Goal: Information Seeking & Learning: Check status

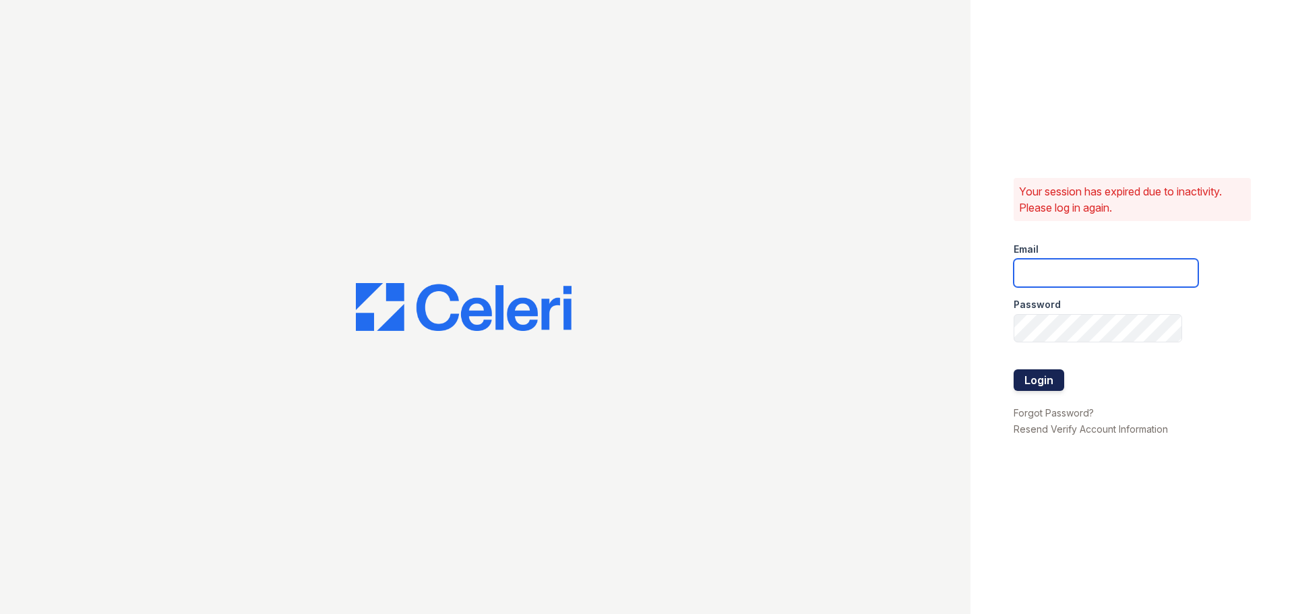
type input "[EMAIL_ADDRESS][DOMAIN_NAME]"
click at [1054, 375] on button "Login" at bounding box center [1038, 380] width 51 height 22
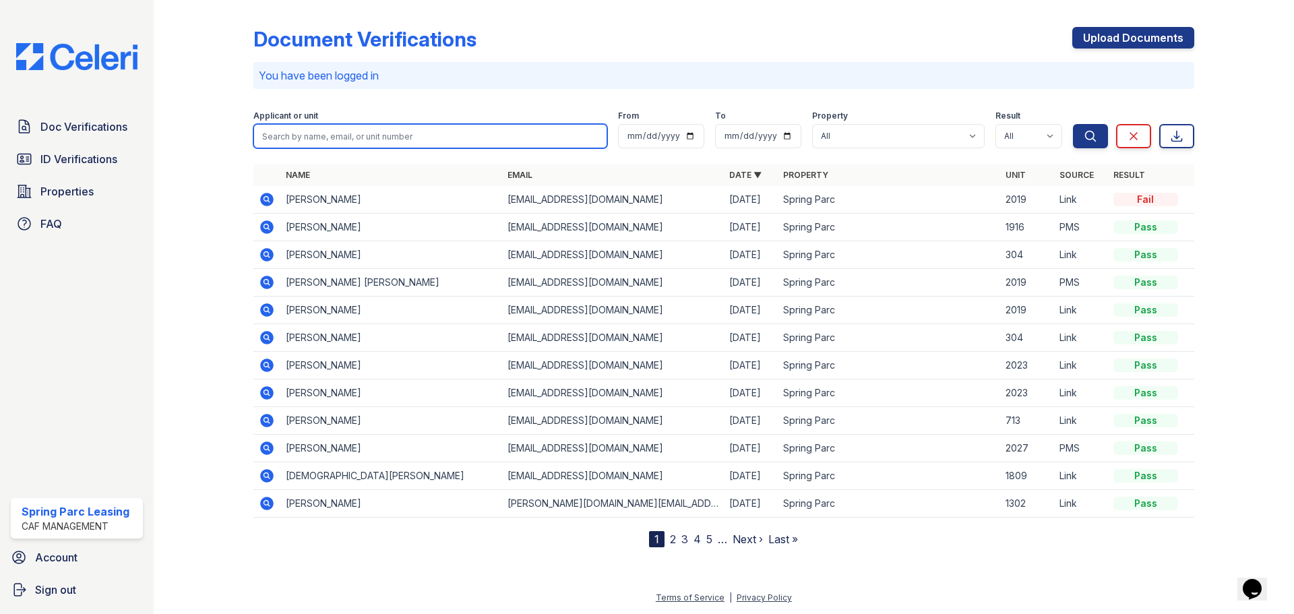
click at [532, 134] on input "search" at bounding box center [430, 136] width 354 height 24
type input "[PERSON_NAME]"
click at [1073, 124] on button "Search" at bounding box center [1090, 136] width 35 height 24
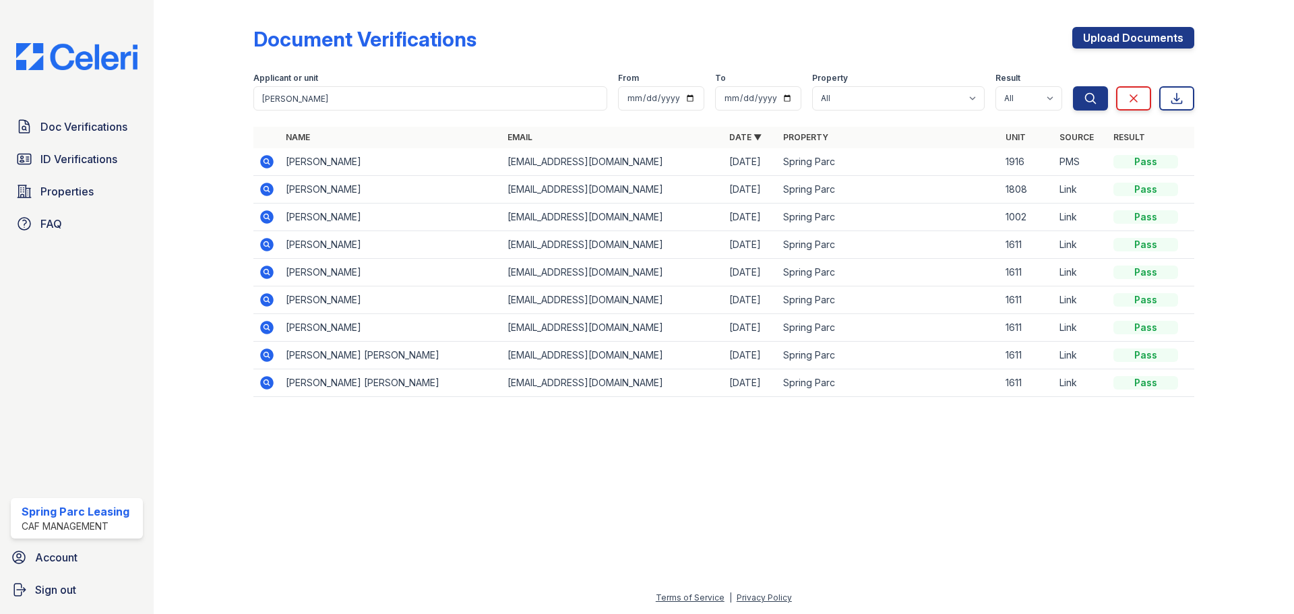
click at [268, 162] on icon at bounding box center [267, 162] width 16 height 16
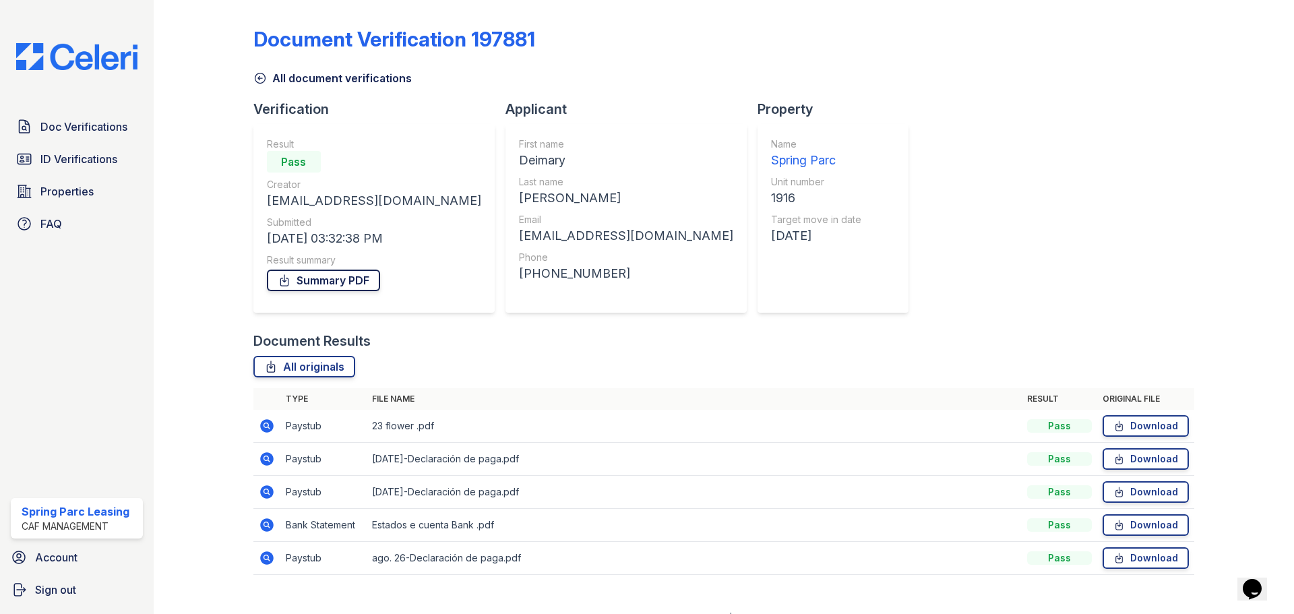
click at [313, 276] on link "Summary PDF" at bounding box center [323, 281] width 113 height 22
click at [106, 132] on span "Doc Verifications" at bounding box center [83, 127] width 87 height 16
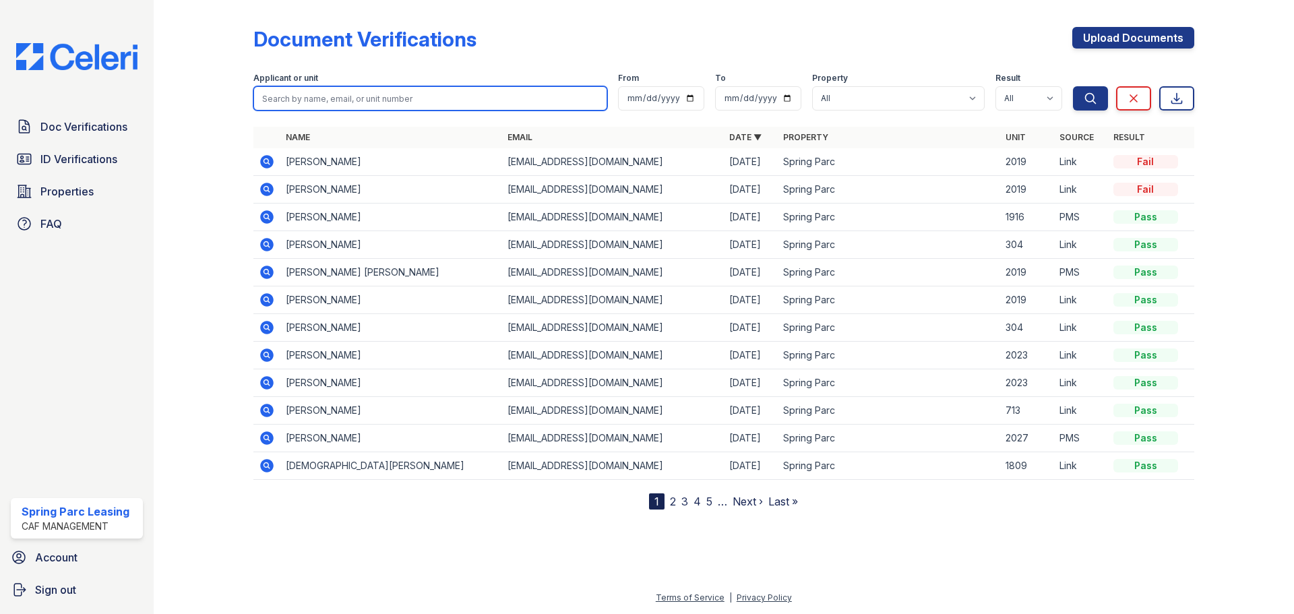
click at [445, 106] on input "search" at bounding box center [430, 98] width 354 height 24
type input "[PERSON_NAME]"
click at [1073, 86] on button "Search" at bounding box center [1090, 98] width 35 height 24
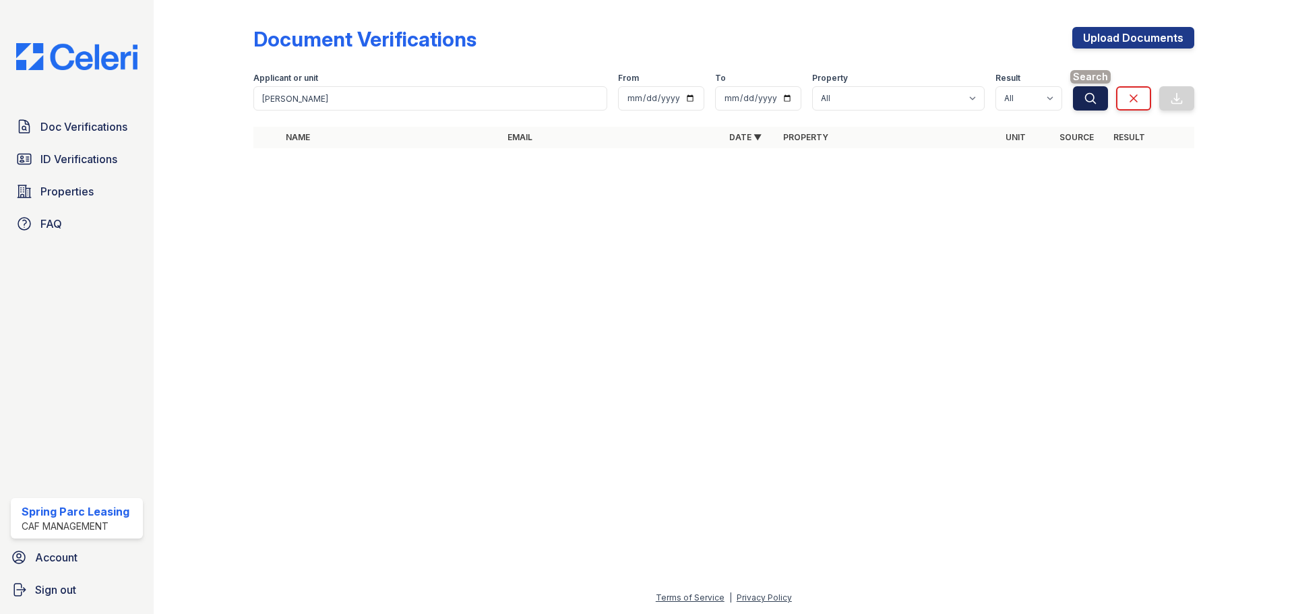
click at [1083, 100] on icon "submit" at bounding box center [1089, 98] width 13 height 13
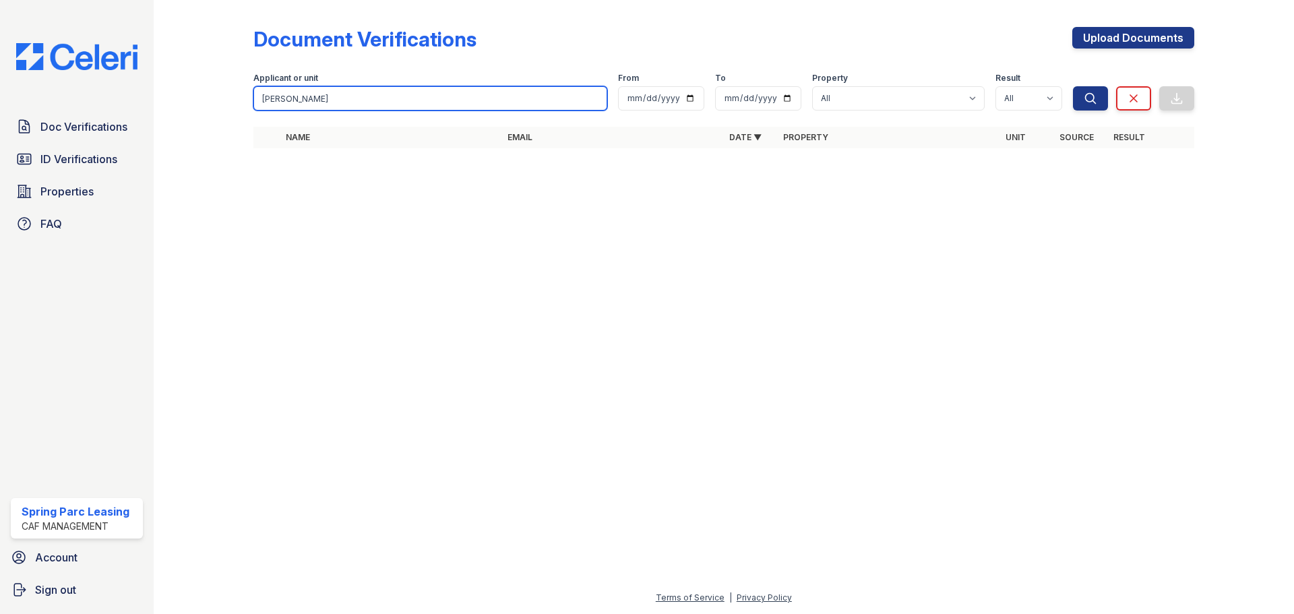
drag, startPoint x: 472, startPoint y: 102, endPoint x: 241, endPoint y: 102, distance: 230.4
click at [241, 102] on div "Document Verifications Upload Documents Filter Applicant or unit Quintero From …" at bounding box center [723, 91] width 1097 height 183
type input "Andrea"
click at [1073, 86] on button "Search" at bounding box center [1090, 98] width 35 height 24
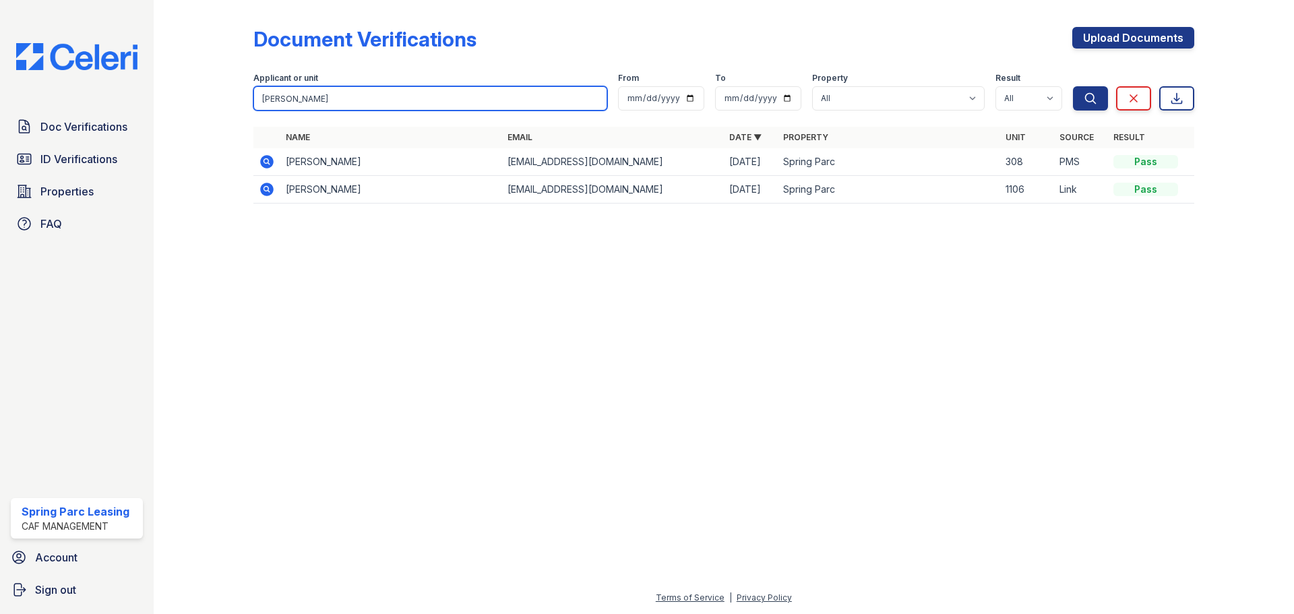
click at [409, 98] on input "Andrea" at bounding box center [430, 98] width 354 height 24
drag, startPoint x: 409, startPoint y: 98, endPoint x: 209, endPoint y: 69, distance: 202.3
click at [209, 69] on div "Document Verifications Upload Documents Filter Applicant or unit Andrea From To…" at bounding box center [723, 119] width 1097 height 239
type input "Quintero"
click at [1073, 86] on button "Search" at bounding box center [1090, 98] width 35 height 24
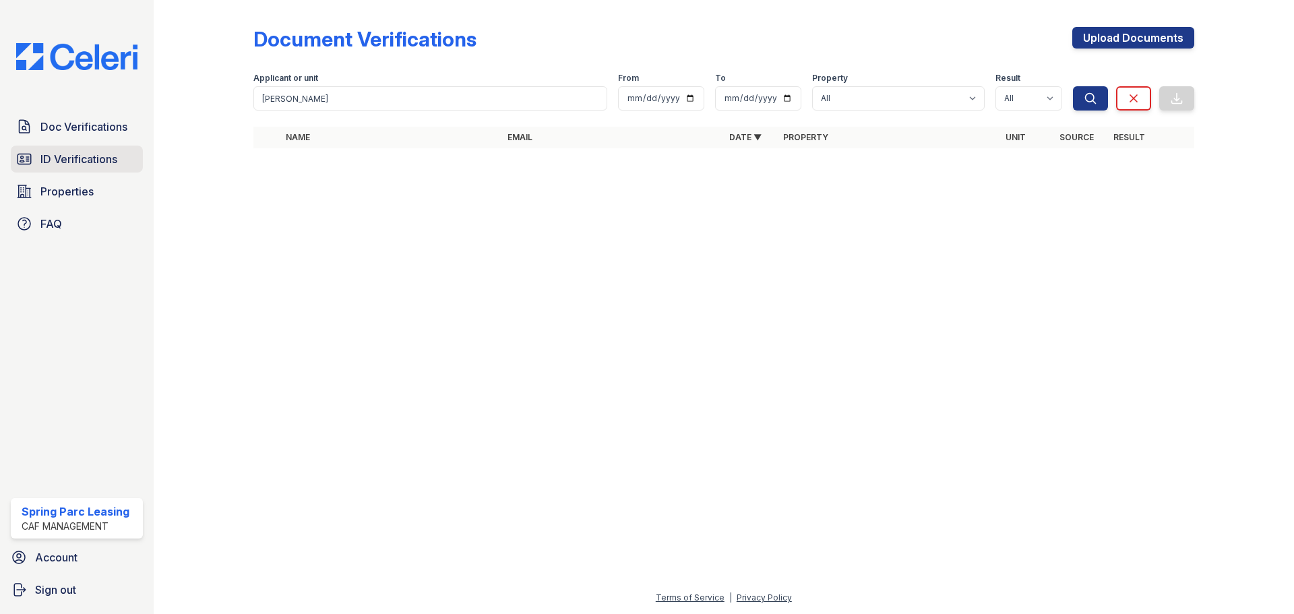
click at [115, 162] on span "ID Verifications" at bounding box center [78, 159] width 77 height 16
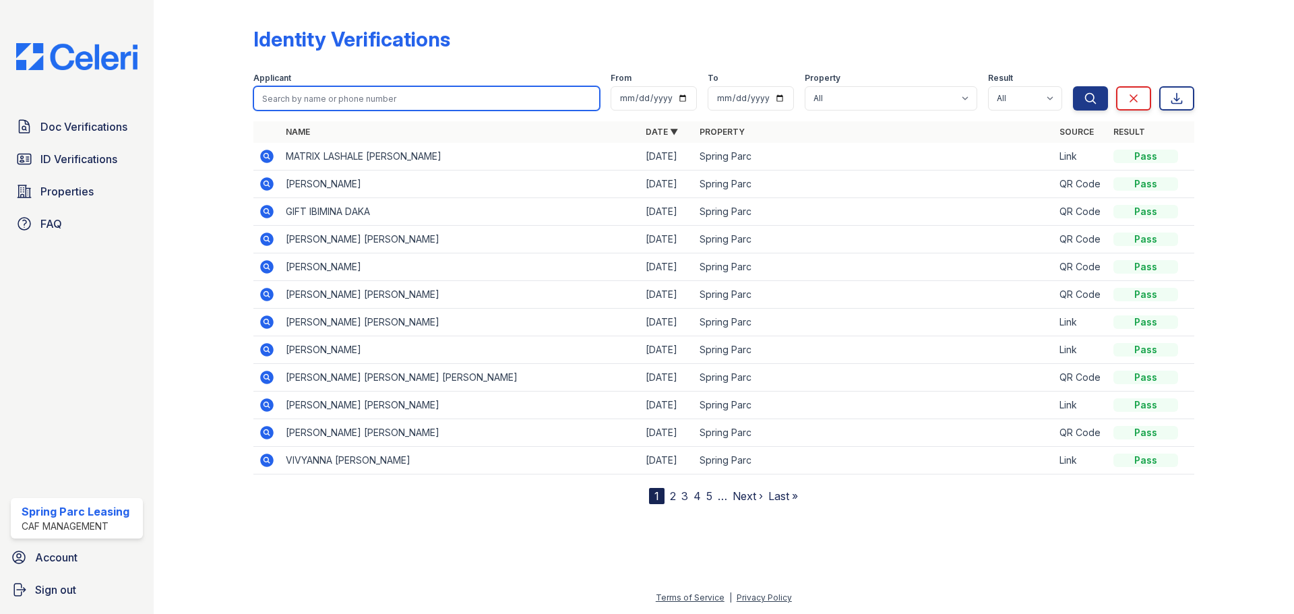
click at [415, 97] on input "search" at bounding box center [426, 98] width 346 height 24
type input "Gonzlez"
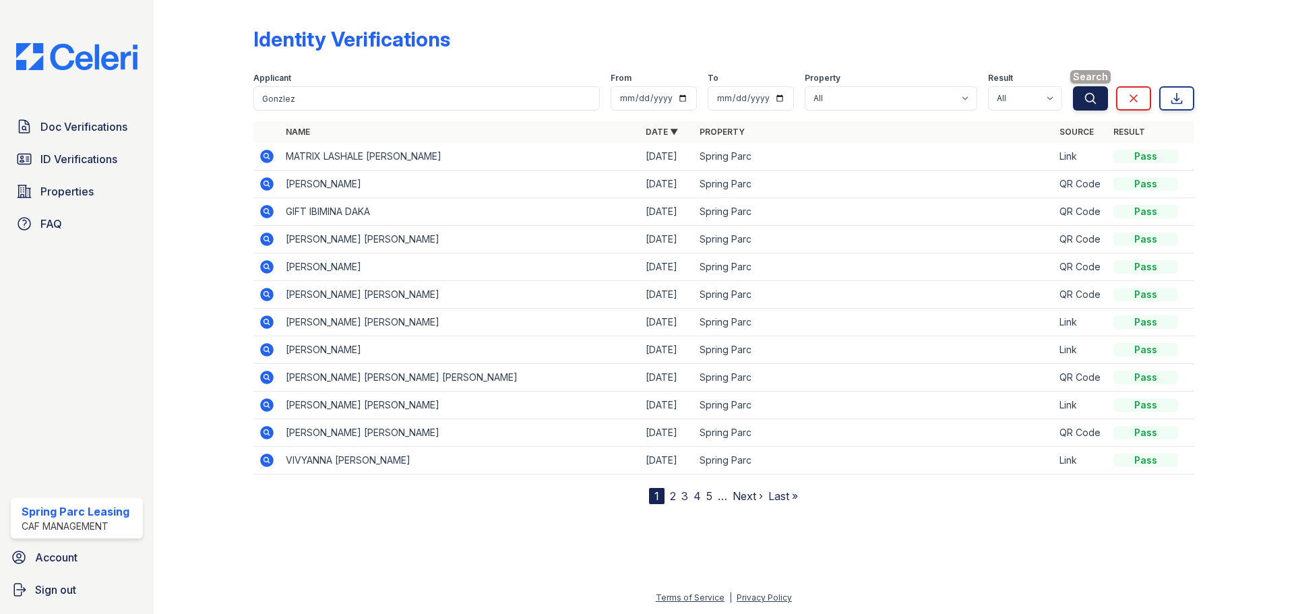
click at [1092, 100] on icon "submit" at bounding box center [1090, 98] width 10 height 10
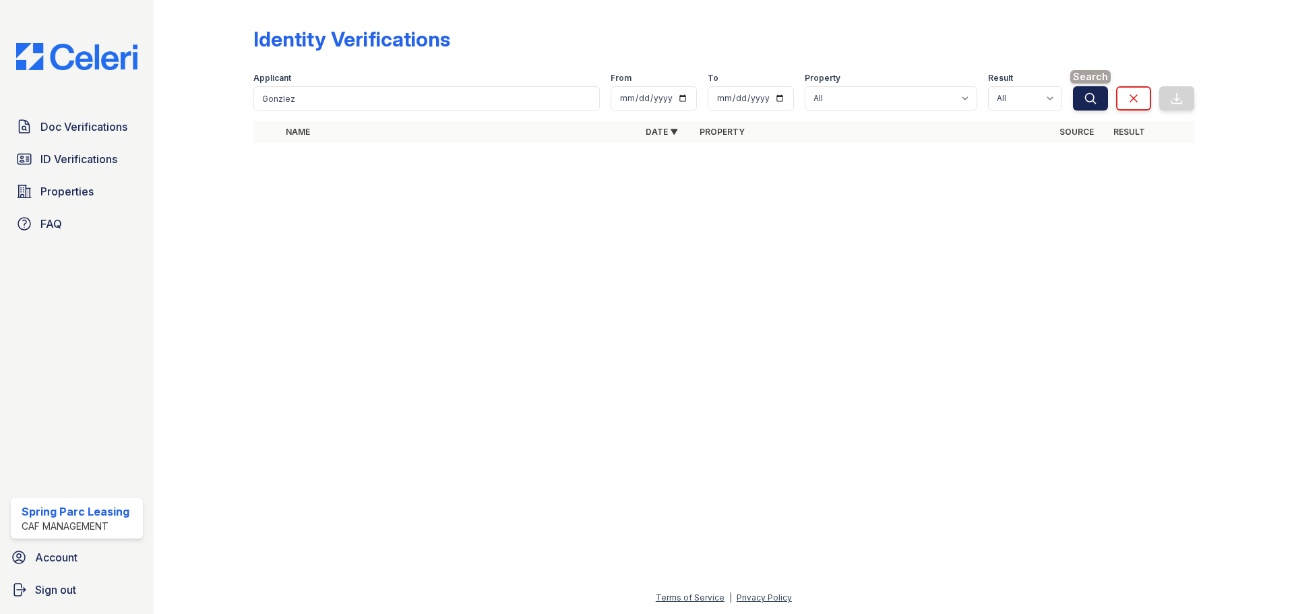
click at [1092, 106] on button "Search" at bounding box center [1090, 98] width 35 height 24
click at [1131, 98] on icon at bounding box center [1133, 98] width 13 height 13
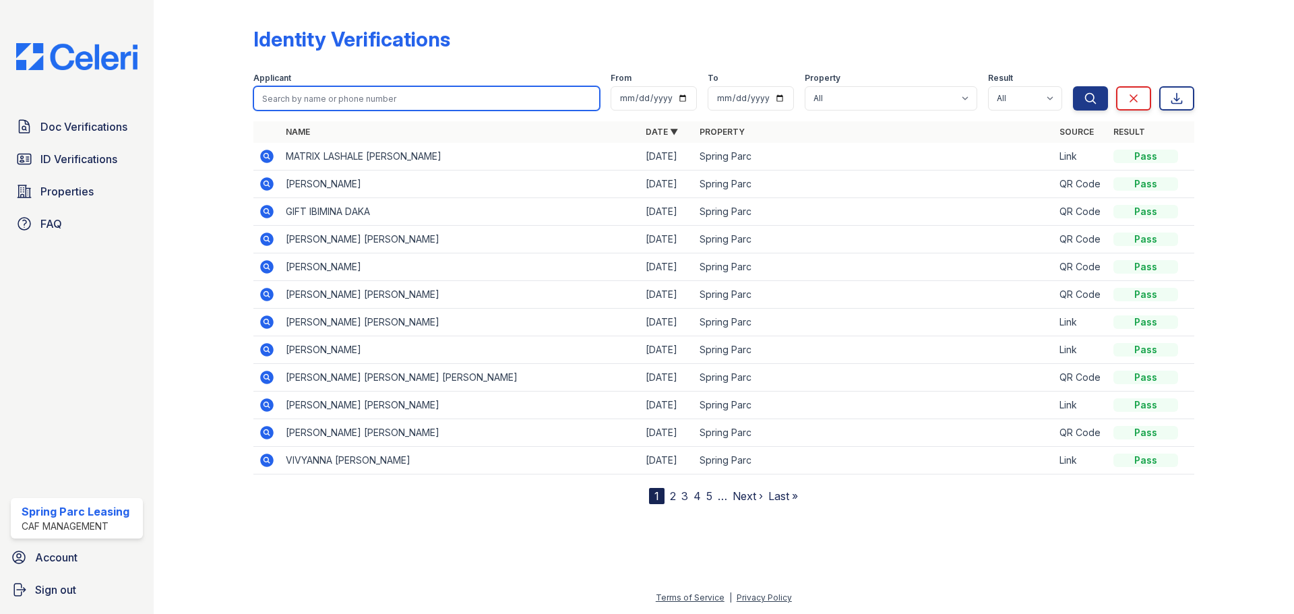
click at [460, 90] on input "search" at bounding box center [426, 98] width 346 height 24
type input "Deimary"
click at [1073, 86] on button "Search" at bounding box center [1090, 98] width 35 height 24
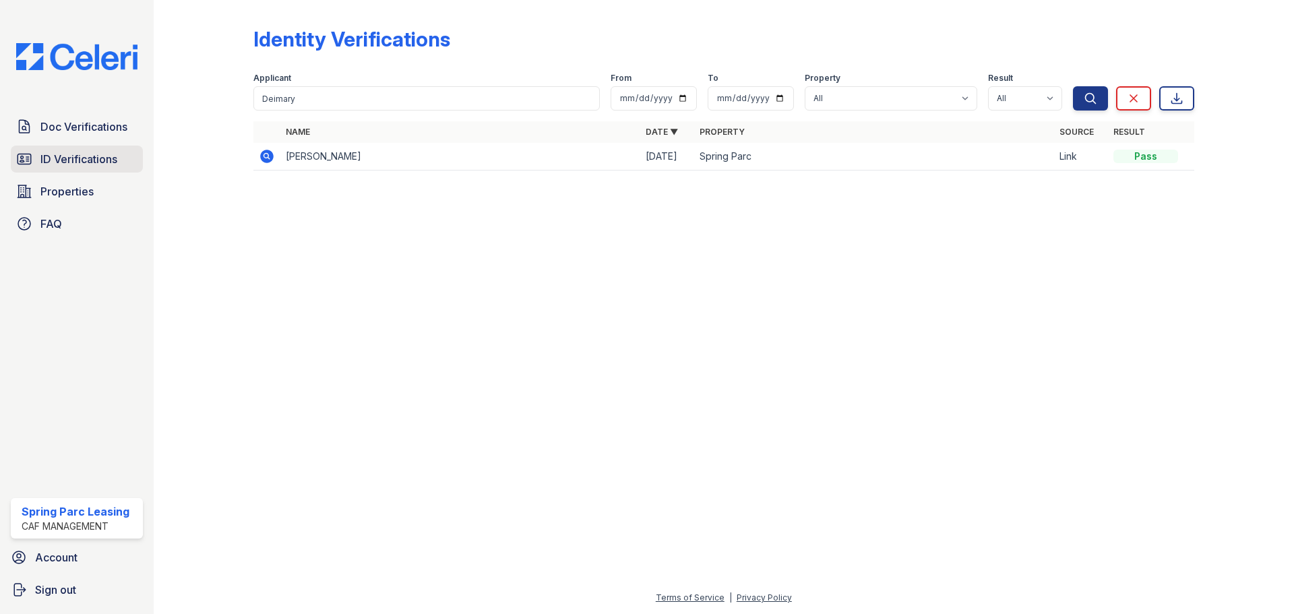
click at [87, 149] on link "ID Verifications" at bounding box center [77, 159] width 132 height 27
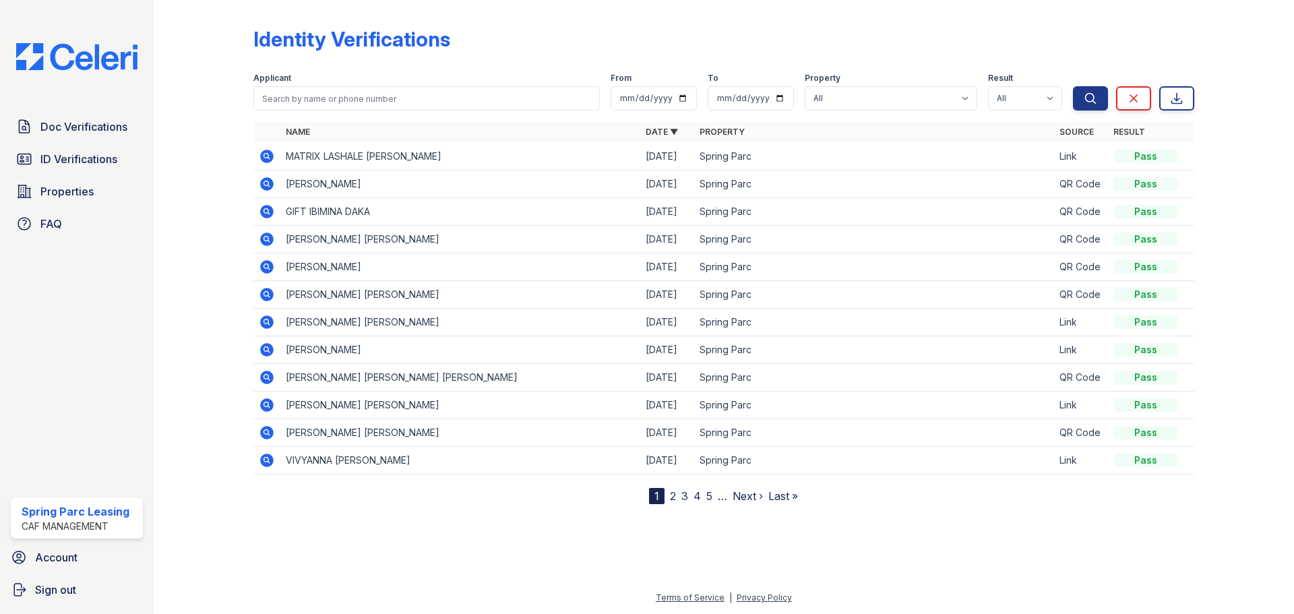
click at [271, 350] on icon at bounding box center [266, 349] width 13 height 13
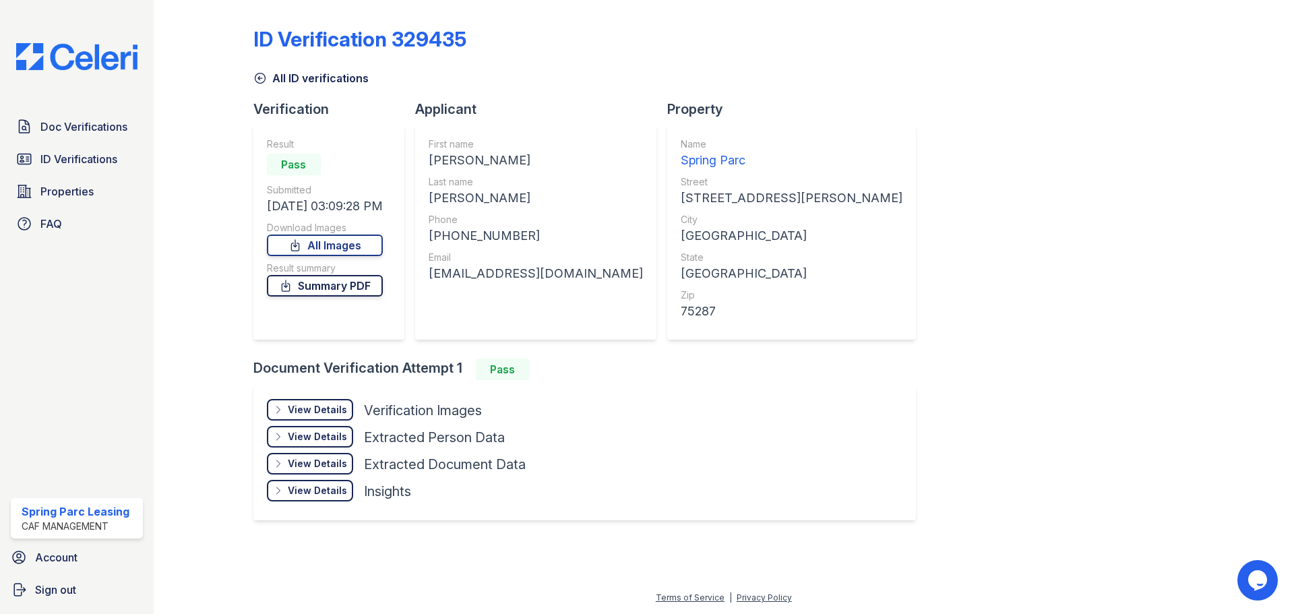
click at [329, 291] on link "Summary PDF" at bounding box center [325, 286] width 116 height 22
